Goal: Transaction & Acquisition: Purchase product/service

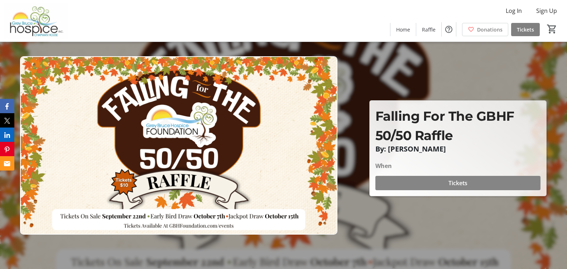
click at [453, 184] on span "Tickets" at bounding box center [458, 183] width 19 height 9
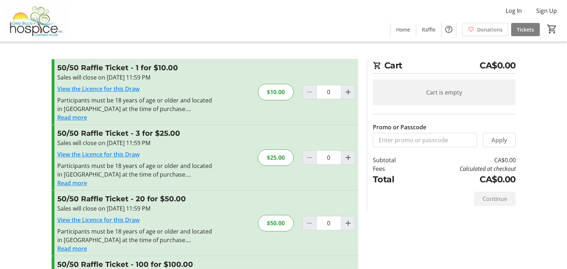
click at [273, 222] on div "$50.00" at bounding box center [276, 223] width 36 height 16
click at [276, 223] on div "$50.00" at bounding box center [276, 223] width 36 height 16
click at [348, 223] on mat-icon "Increment by one" at bounding box center [348, 223] width 9 height 9
type input "1"
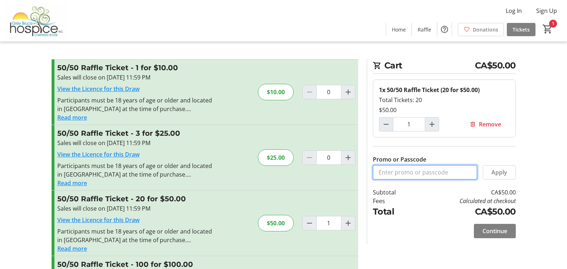
click at [378, 172] on input "Promo or Passcode" at bounding box center [425, 172] width 104 height 14
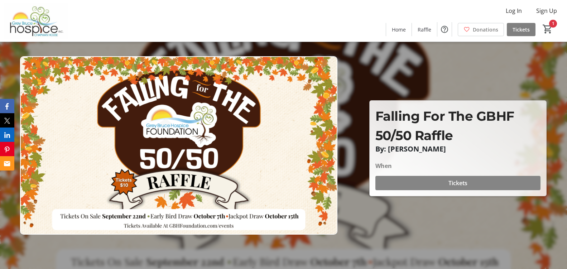
click at [453, 181] on span "Tickets" at bounding box center [458, 183] width 19 height 9
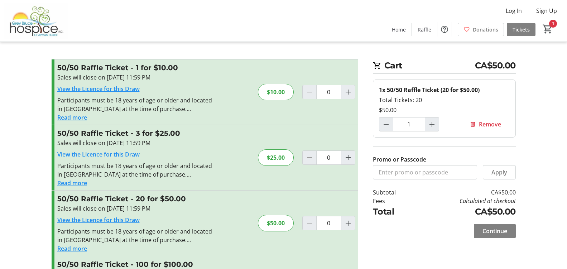
type input "1"
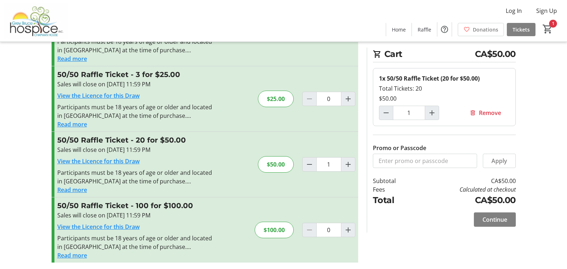
scroll to position [61, 0]
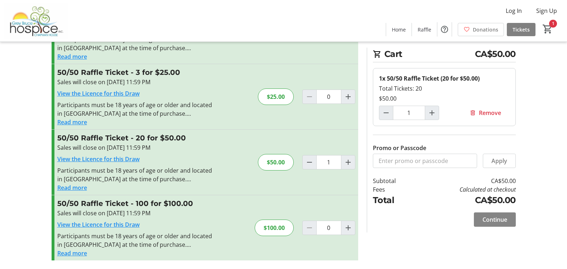
click at [496, 219] on span "Continue" at bounding box center [495, 219] width 25 height 9
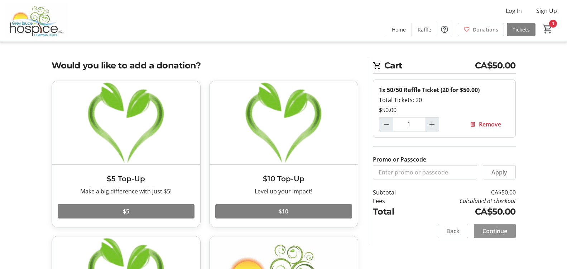
click at [497, 230] on span "Continue" at bounding box center [495, 231] width 25 height 9
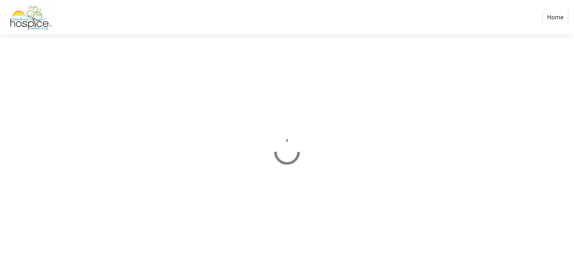
select select "CA"
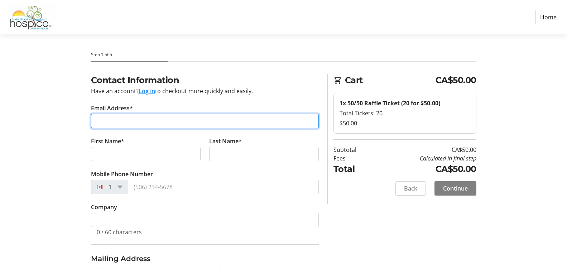
click at [110, 119] on input "Email Address*" at bounding box center [205, 121] width 228 height 14
type input "drslawrie@bmt.com"
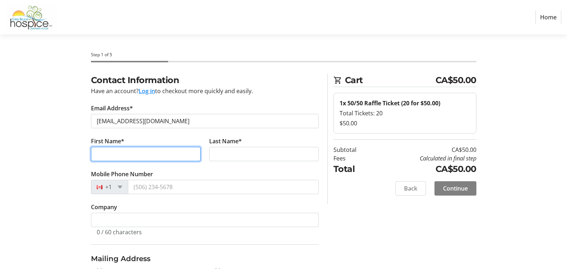
click at [96, 153] on input "First Name*" at bounding box center [146, 154] width 110 height 14
type input "Dianne"
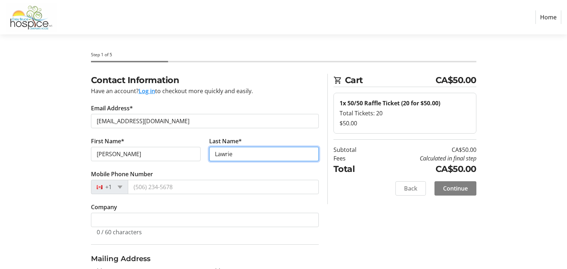
type input "Lawrie"
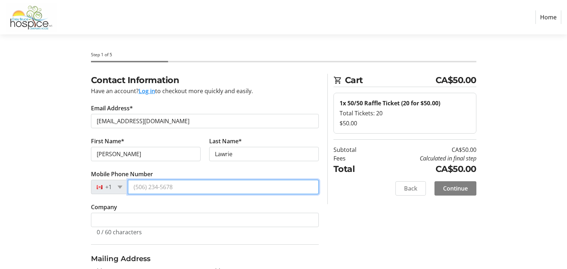
click at [134, 186] on input "Mobile Phone Number" at bounding box center [223, 187] width 191 height 14
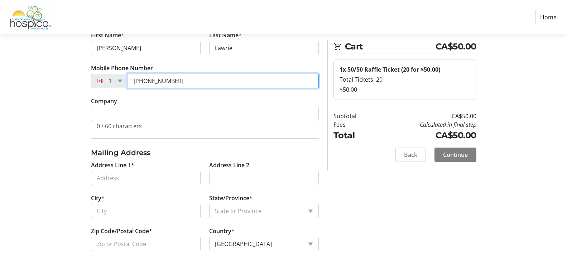
scroll to position [108, 0]
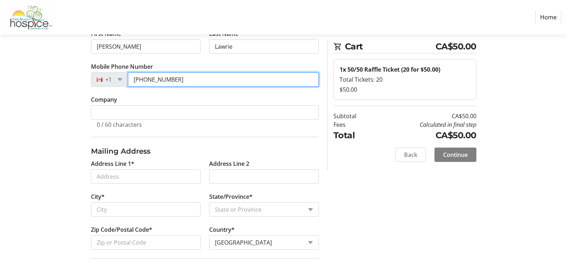
type input "(519) 832-6275"
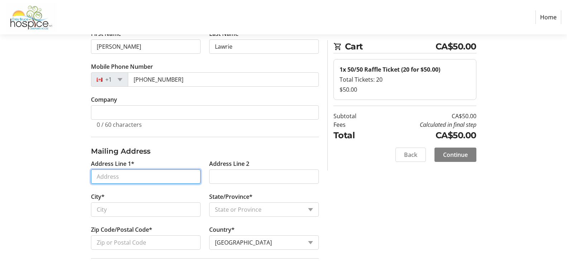
click at [132, 176] on input "Address Line 1*" at bounding box center [146, 177] width 110 height 14
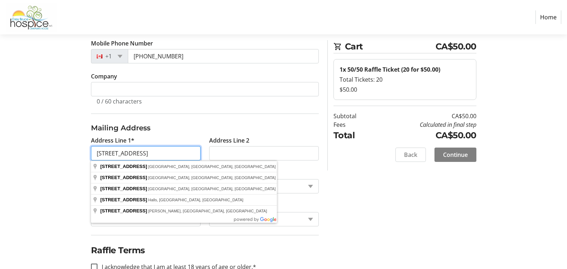
scroll to position [143, 0]
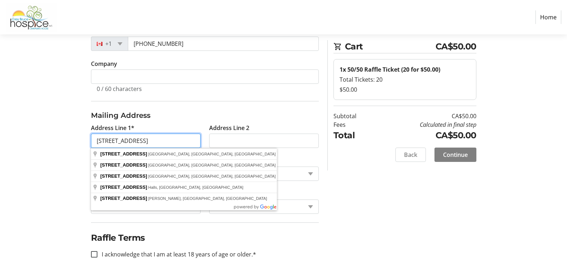
type input "377 Millcreek Rd"
click at [198, 164] on tr-form-field "City*" at bounding box center [146, 173] width 118 height 33
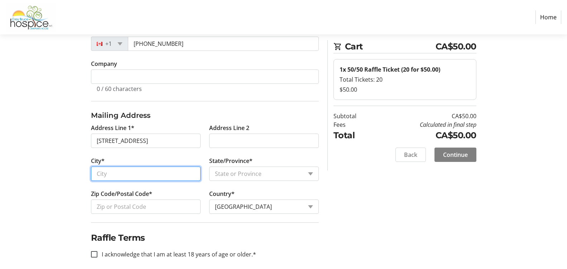
click at [125, 173] on input "City*" at bounding box center [146, 174] width 110 height 14
type input "Port Elgin"
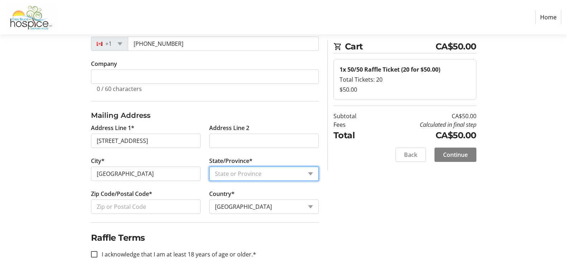
select select "ON"
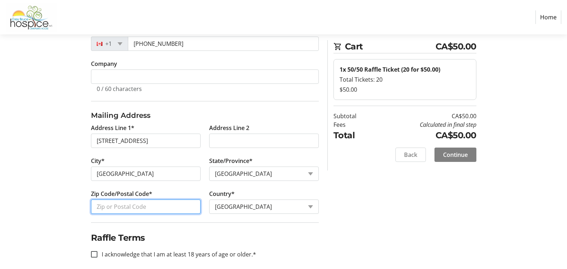
click at [109, 205] on input "Zip Code/Postal Code*" at bounding box center [146, 207] width 110 height 14
click at [116, 206] on input "N0H 2XC4" at bounding box center [146, 207] width 110 height 14
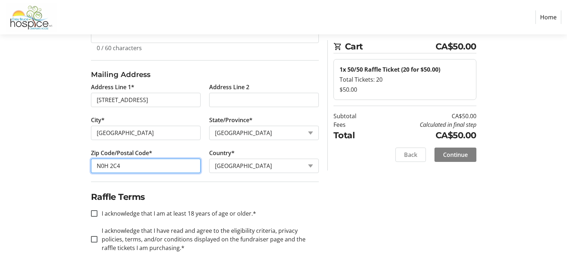
scroll to position [185, 0]
type input "N0H 2C4"
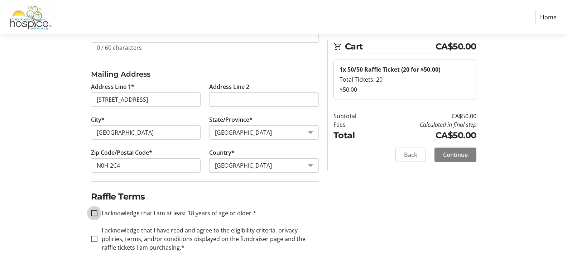
click at [93, 211] on input "I acknowledge that I am at least 18 years of age or older.*" at bounding box center [94, 213] width 6 height 6
checkbox input "true"
click at [93, 237] on input "I acknowledge that I have read and agree to the eligibility criteria, privacy p…" at bounding box center [94, 239] width 6 height 6
checkbox input "true"
click at [455, 154] on span "Continue" at bounding box center [455, 155] width 25 height 9
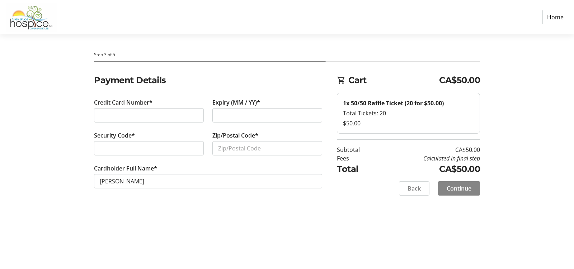
click at [452, 187] on span "Continue" at bounding box center [458, 188] width 25 height 9
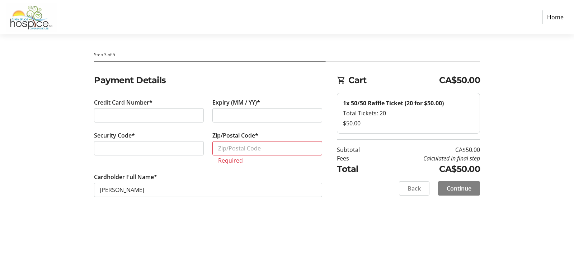
click at [136, 143] on div at bounding box center [149, 148] width 110 height 14
click at [218, 151] on input "Zip/Postal Code*" at bounding box center [267, 148] width 110 height 14
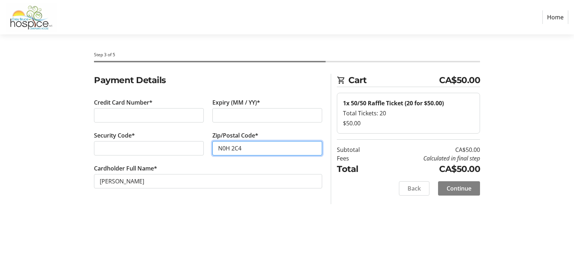
type input "N0H 2C4"
click at [458, 188] on span "Continue" at bounding box center [458, 188] width 25 height 9
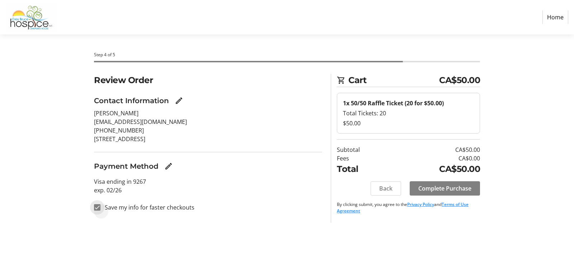
click at [98, 208] on input "Save my info for faster checkouts" at bounding box center [97, 207] width 6 height 6
checkbox input "false"
click at [548, 154] on section "Step 4 of 5 Cart CA$50.00 1x 50/50 Raffle Ticket (20 for $50.00) Total Tickets:…" at bounding box center [287, 151] width 574 height 235
click at [383, 251] on div "Step 4 of 5 Cart CA$50.00 1x 50/50 Raffle Ticket (20 for $50.00) Total Tickets:…" at bounding box center [286, 151] width 473 height 235
click at [447, 186] on span "Complete Purchase" at bounding box center [444, 188] width 53 height 9
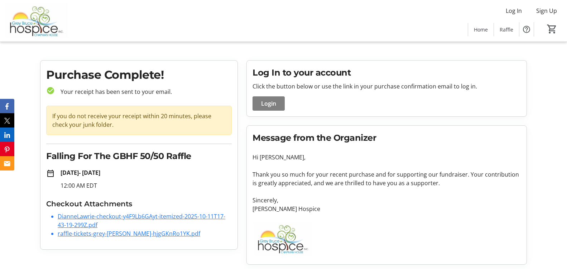
scroll to position [6, 0]
